Goal: Information Seeking & Learning: Learn about a topic

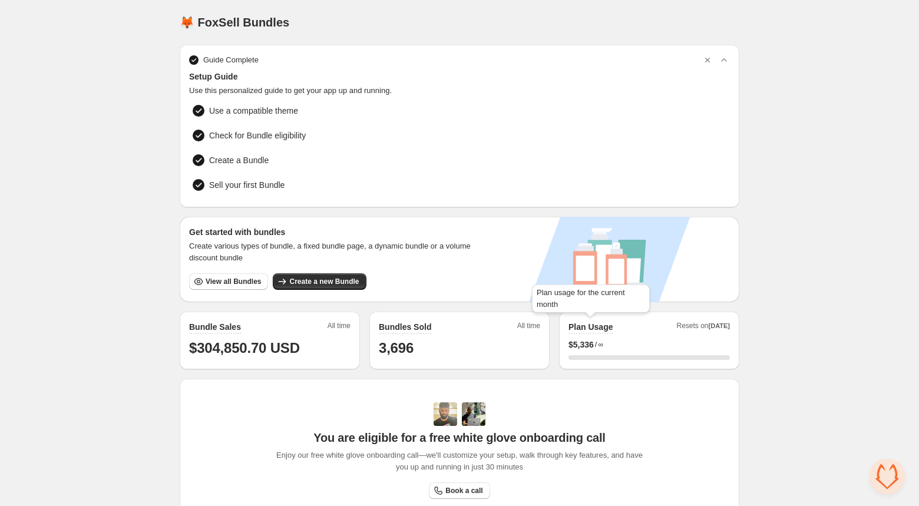
click at [589, 296] on div "Plan usage for the current month" at bounding box center [591, 301] width 123 height 38
click at [621, 348] on div "$ 5,336 / ∞" at bounding box center [649, 345] width 161 height 12
click at [684, 319] on div "Plan Usage Resets on Sep 1st $ 5,336 / ∞ 0 %" at bounding box center [649, 341] width 180 height 58
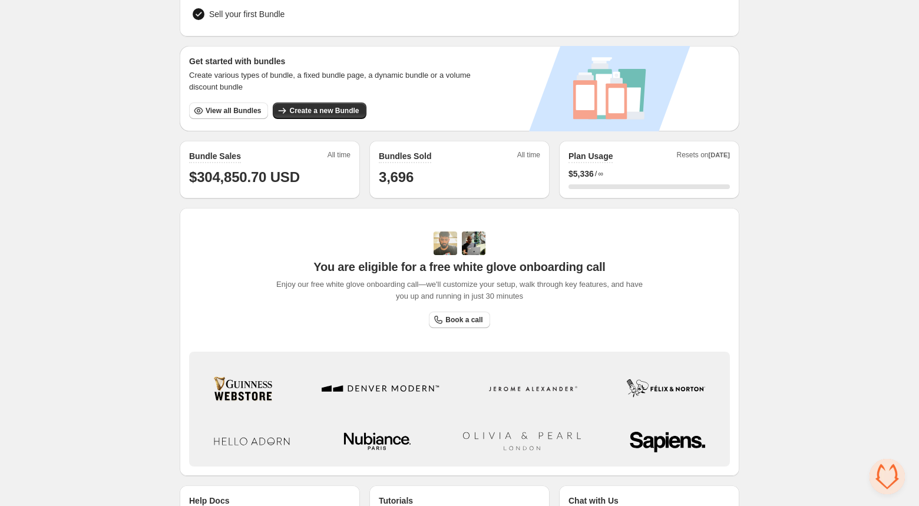
scroll to position [181, 0]
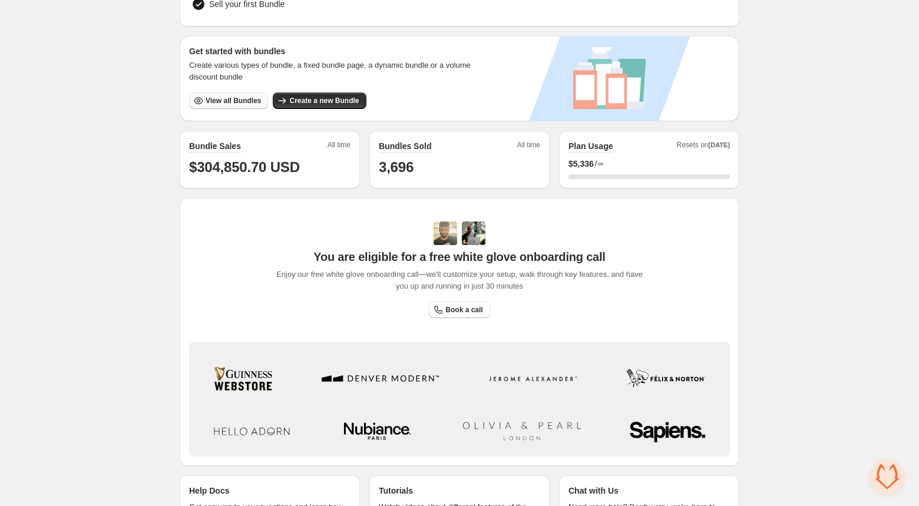
click at [250, 100] on span "View all Bundles" at bounding box center [233, 100] width 55 height 9
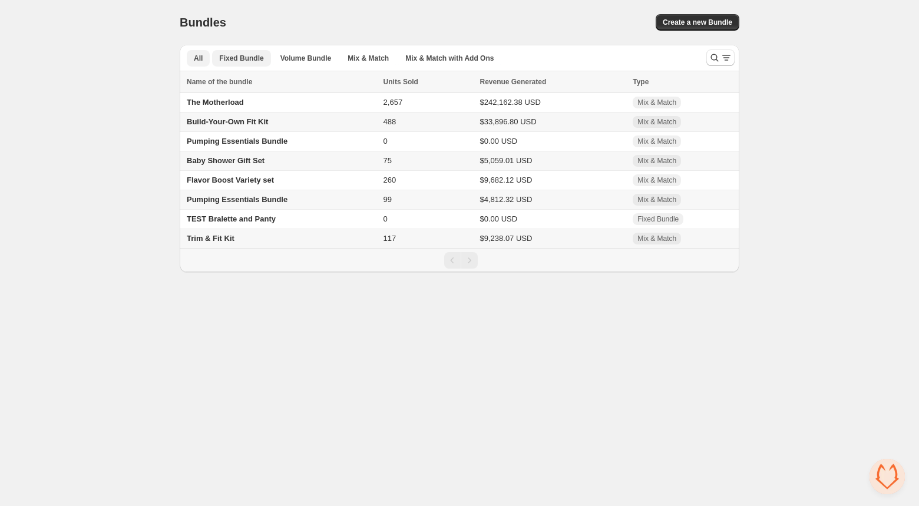
click at [245, 55] on span "Fixed Bundle" at bounding box center [241, 58] width 44 height 9
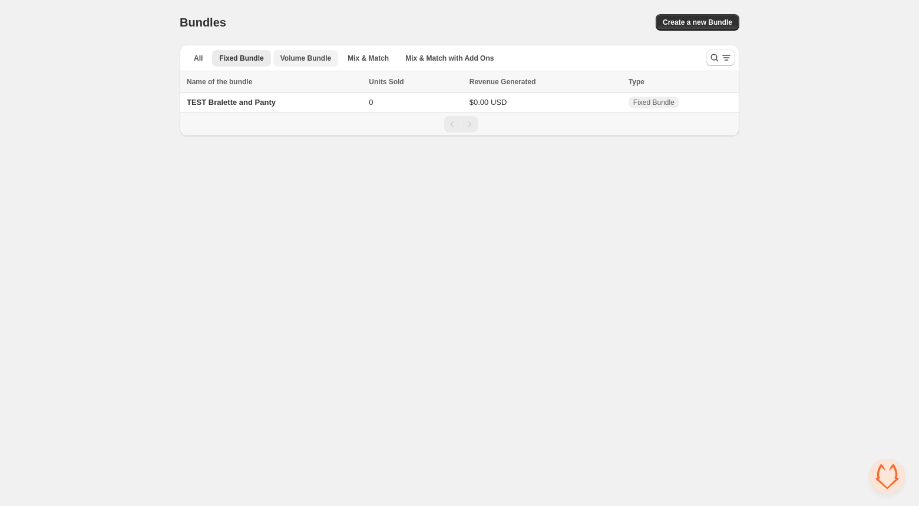
click at [310, 57] on span "Volume Bundle" at bounding box center [306, 58] width 51 height 9
click at [358, 58] on span "Mix & Match" at bounding box center [368, 58] width 41 height 9
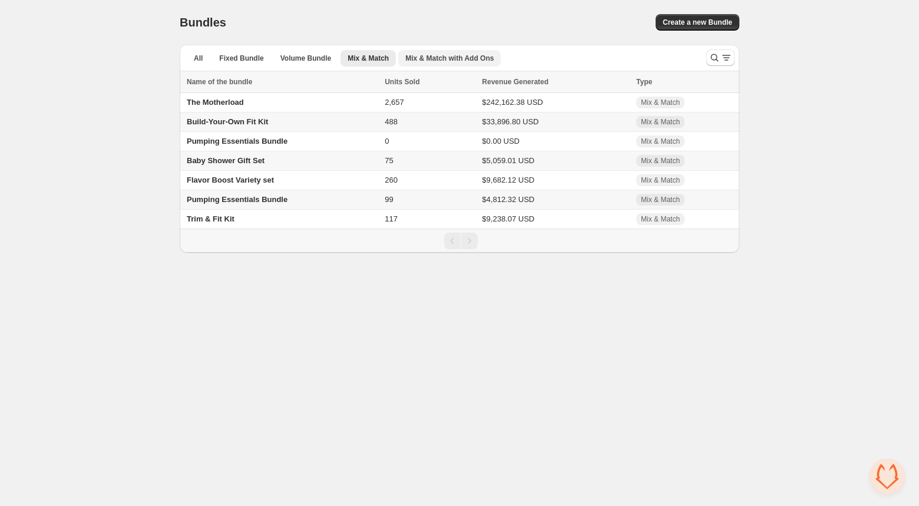
click at [438, 55] on span "Mix & Match with Add Ons" at bounding box center [449, 58] width 88 height 9
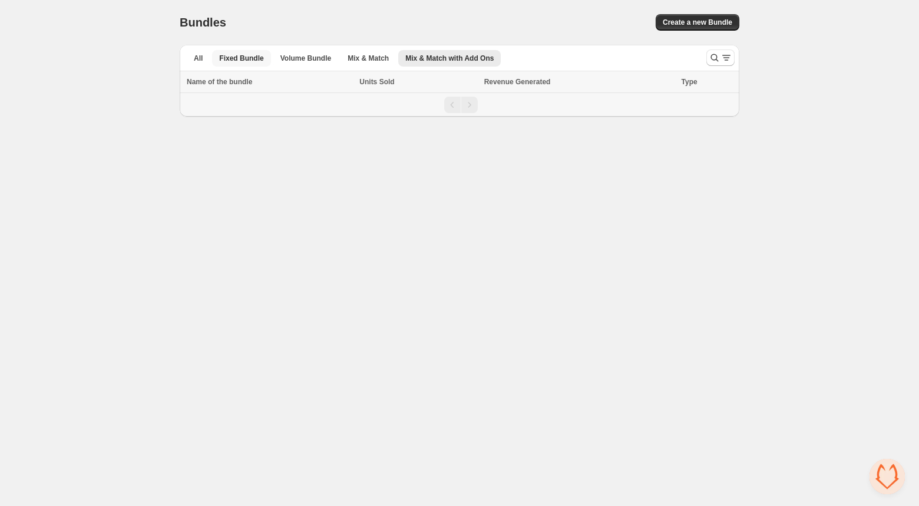
click at [226, 54] on span "Fixed Bundle" at bounding box center [241, 58] width 44 height 9
click at [197, 51] on button "All" at bounding box center [198, 58] width 23 height 17
